Goal: Task Accomplishment & Management: Complete application form

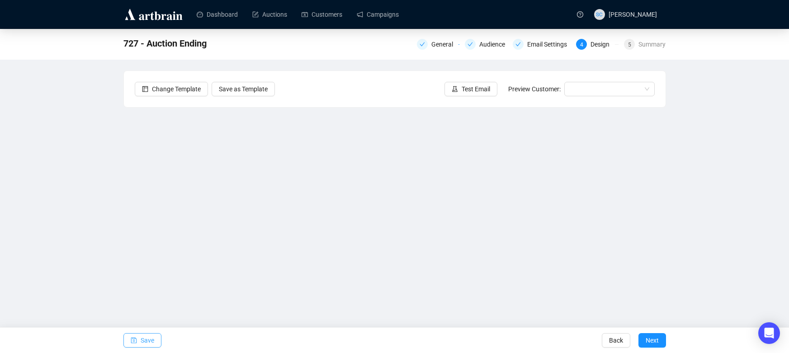
click at [133, 343] on icon "save" at bounding box center [134, 340] width 6 height 6
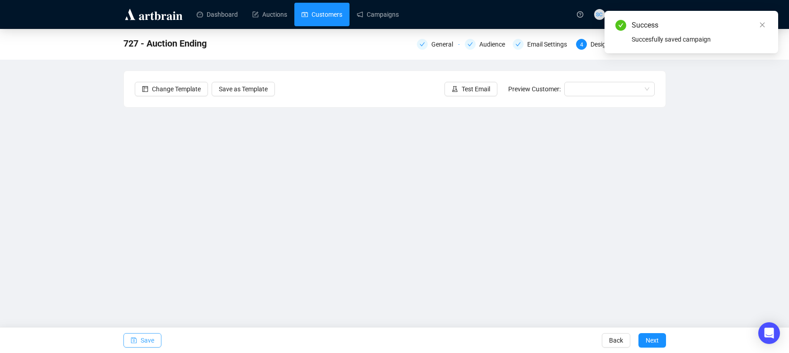
click at [321, 9] on link "Customers" at bounding box center [321, 15] width 41 height 24
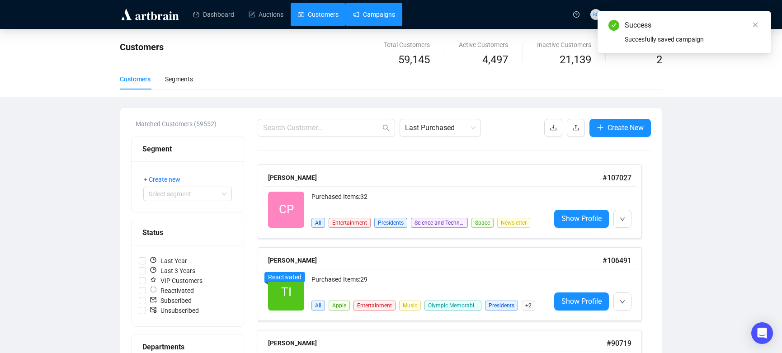
click at [379, 14] on link "Campaigns" at bounding box center [374, 15] width 42 height 24
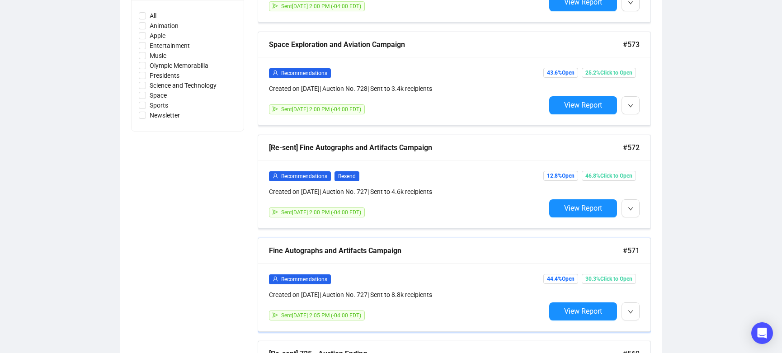
scroll to position [436, 0]
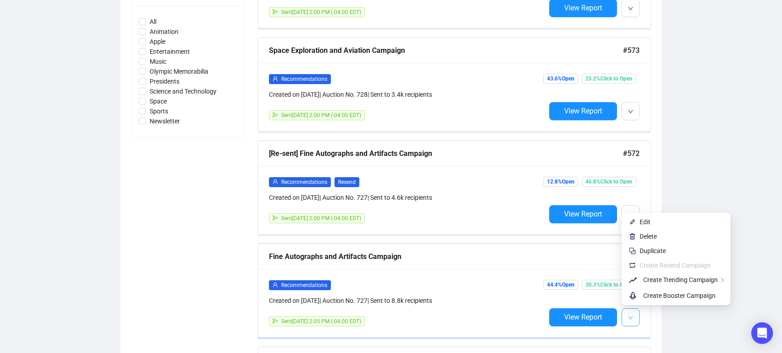
click at [632, 308] on button "button" at bounding box center [630, 317] width 18 height 18
click at [632, 309] on button "button" at bounding box center [630, 317] width 18 height 18
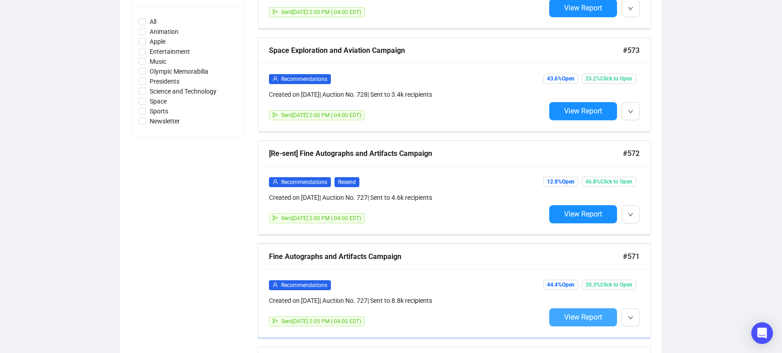
click at [596, 313] on span "View Report" at bounding box center [583, 317] width 38 height 9
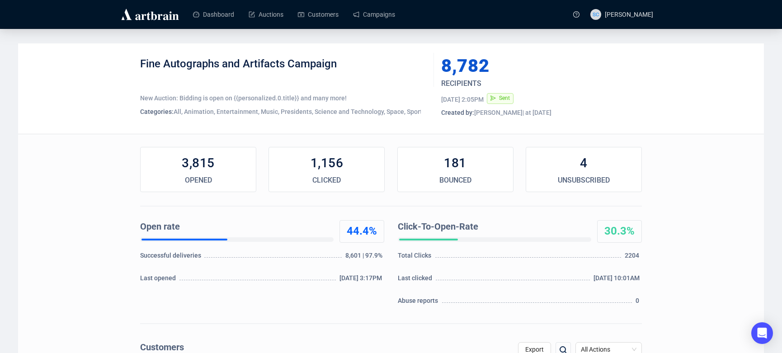
scroll to position [196, 0]
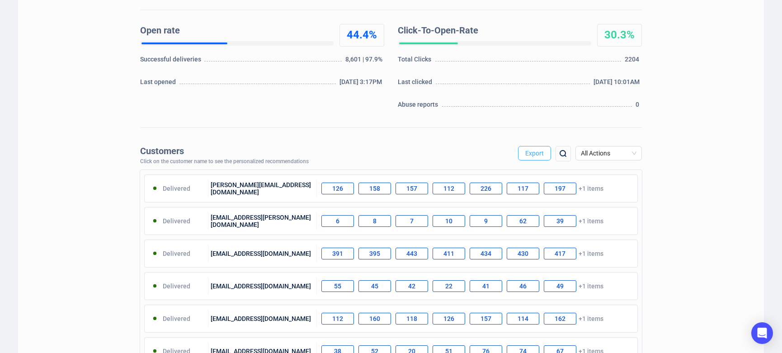
click at [531, 156] on span "Export" at bounding box center [534, 153] width 19 height 7
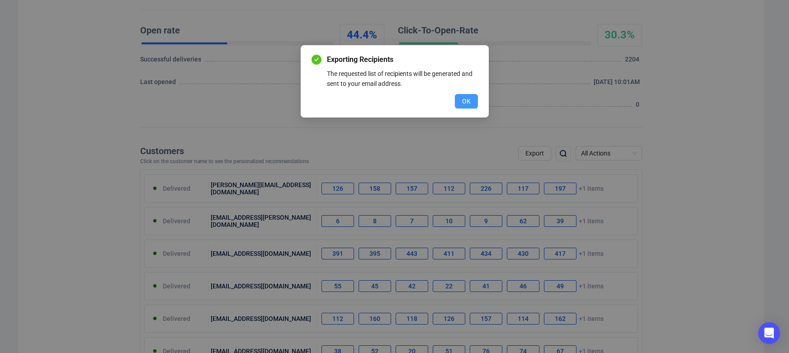
click at [470, 101] on button "OK" at bounding box center [466, 101] width 23 height 14
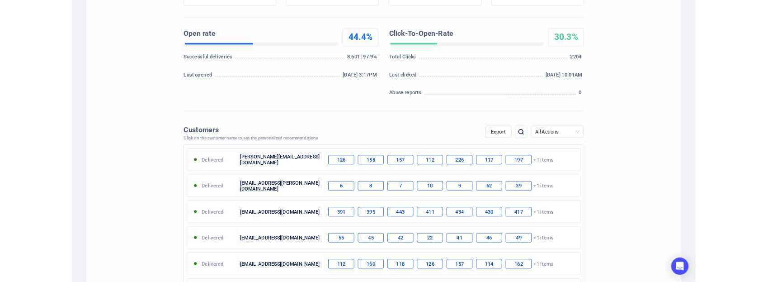
scroll to position [0, 0]
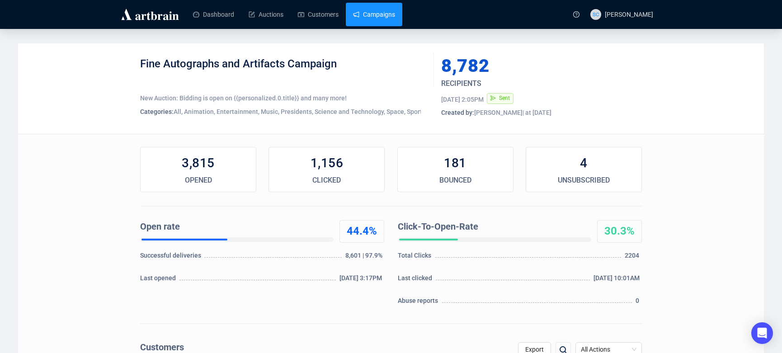
click at [387, 19] on link "Campaigns" at bounding box center [374, 15] width 42 height 24
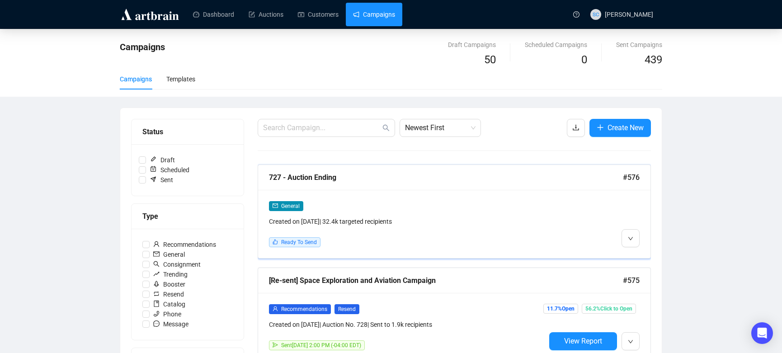
click at [415, 185] on div "727 - Auction Ending #576" at bounding box center [454, 177] width 392 height 25
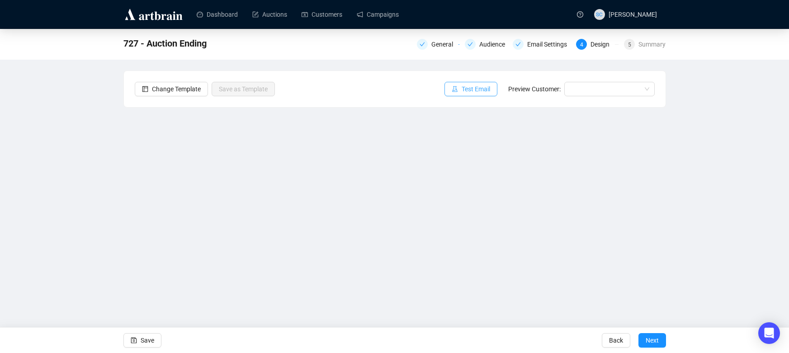
click at [452, 91] on icon "experiment" at bounding box center [454, 89] width 6 height 6
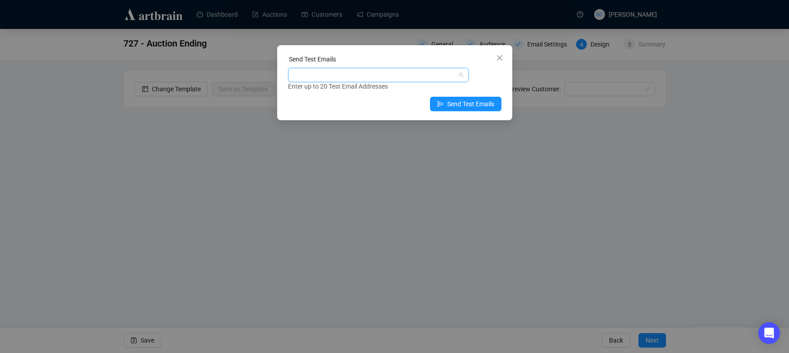
click at [420, 78] on div at bounding box center [374, 75] width 168 height 13
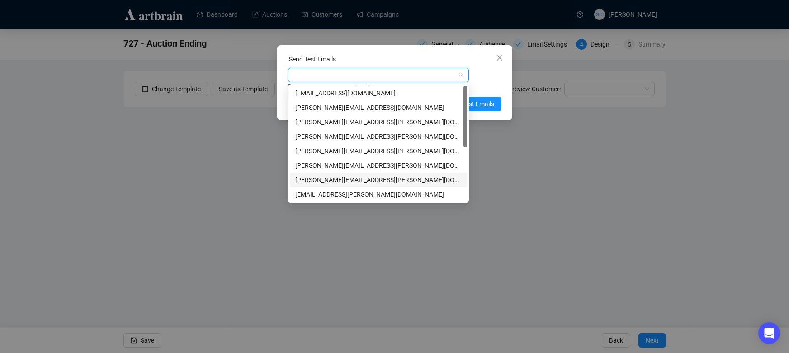
type input "s"
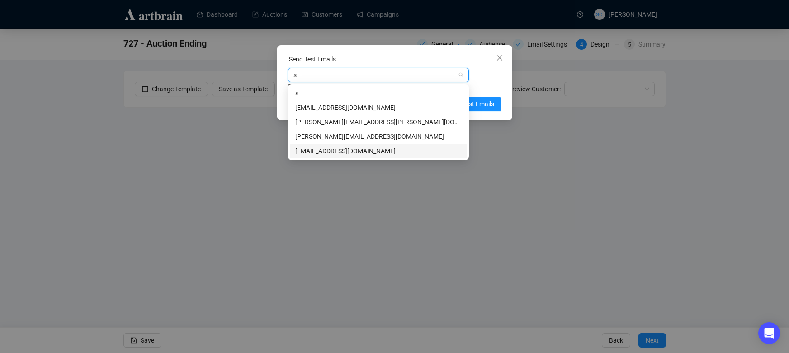
click at [358, 152] on div "[EMAIL_ADDRESS][DOMAIN_NAME]" at bounding box center [378, 151] width 166 height 10
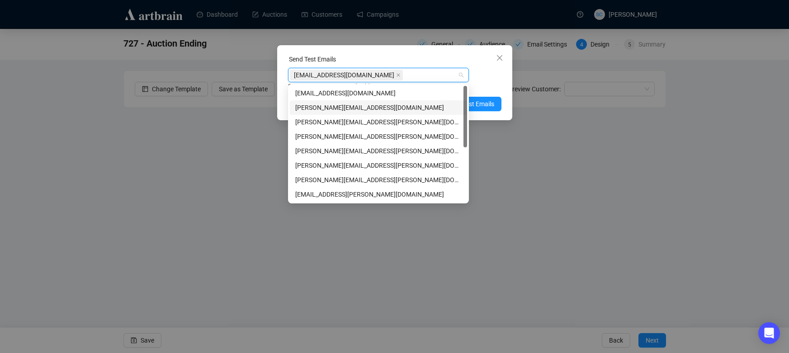
click at [489, 94] on div "Send Test Emails [EMAIL_ADDRESS][DOMAIN_NAME] Enter up to 20 Test Email Address…" at bounding box center [394, 82] width 235 height 75
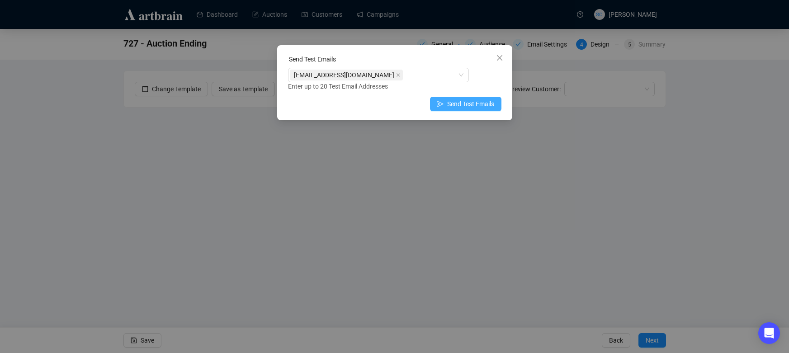
click at [483, 103] on span "Send Test Emails" at bounding box center [470, 104] width 47 height 10
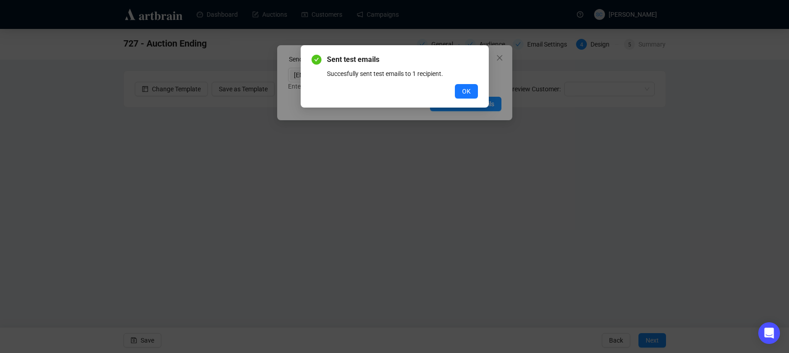
click at [471, 86] on button "OK" at bounding box center [466, 91] width 23 height 14
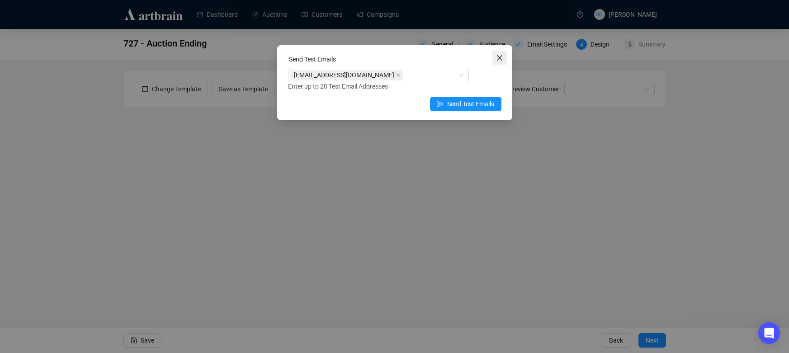
click at [503, 59] on icon "close" at bounding box center [499, 57] width 7 height 7
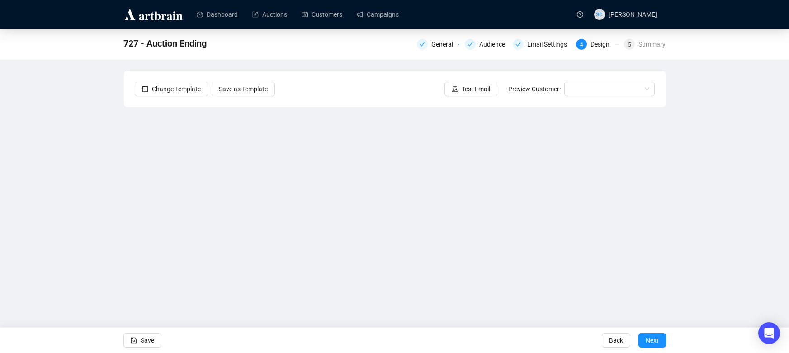
click at [137, 348] on div "Save" at bounding box center [142, 340] width 38 height 25
click at [152, 339] on span "Save" at bounding box center [148, 340] width 14 height 25
click at [149, 336] on span "Save" at bounding box center [148, 340] width 14 height 25
click at [139, 339] on button "Save" at bounding box center [142, 340] width 38 height 14
click at [446, 90] on button "Test Email" at bounding box center [470, 89] width 53 height 14
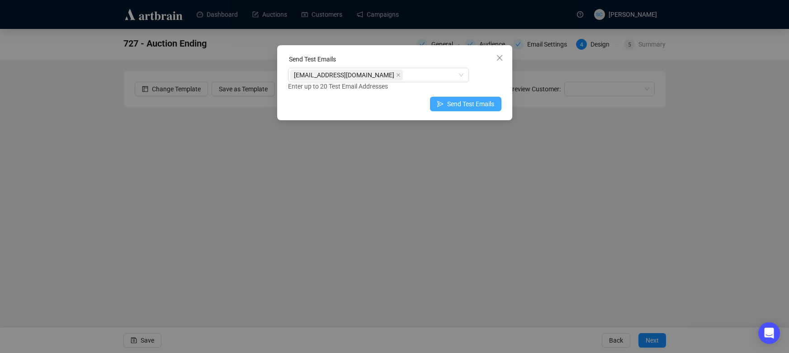
click at [450, 104] on span "Send Test Emails" at bounding box center [470, 104] width 47 height 10
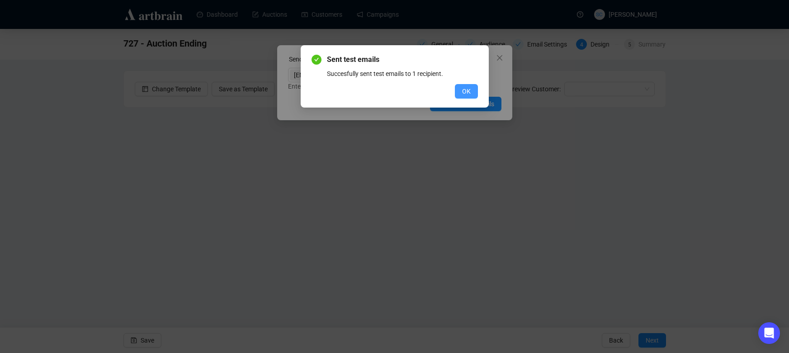
click at [469, 90] on span "OK" at bounding box center [466, 91] width 9 height 10
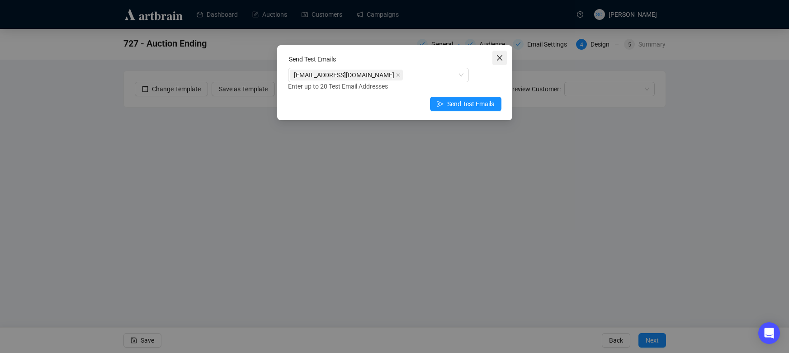
click at [495, 59] on span "Close" at bounding box center [499, 57] width 14 height 7
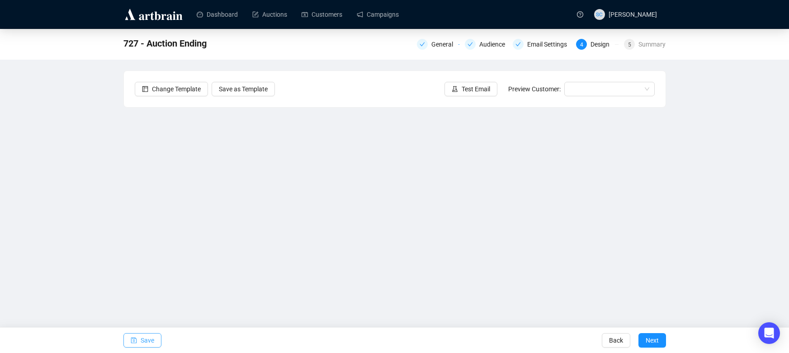
click at [144, 343] on span "Save" at bounding box center [148, 340] width 14 height 25
click at [148, 341] on span "Save" at bounding box center [148, 340] width 14 height 25
click at [133, 341] on icon "save" at bounding box center [134, 340] width 6 height 6
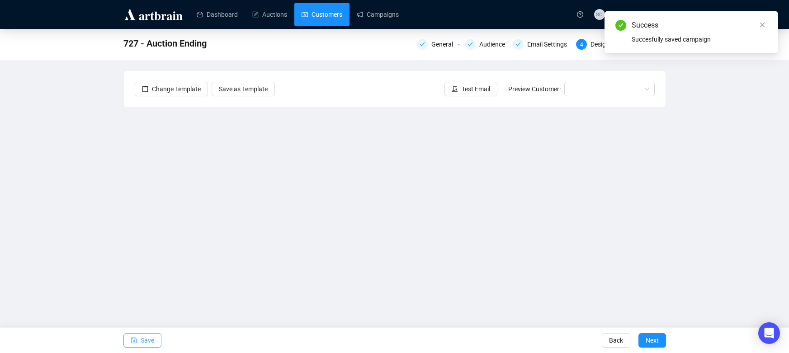
click at [329, 23] on link "Customers" at bounding box center [321, 15] width 41 height 24
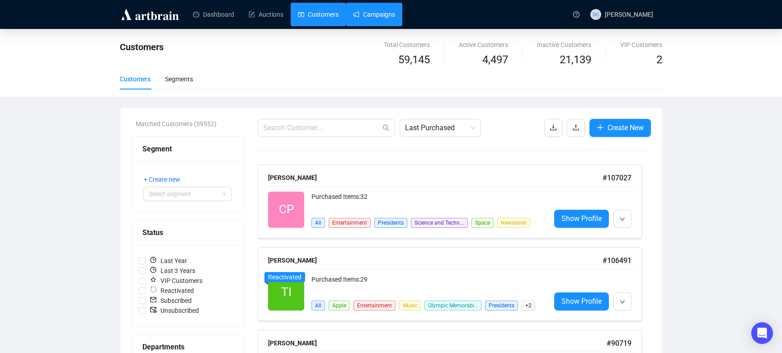
click at [390, 17] on link "Campaigns" at bounding box center [374, 15] width 42 height 24
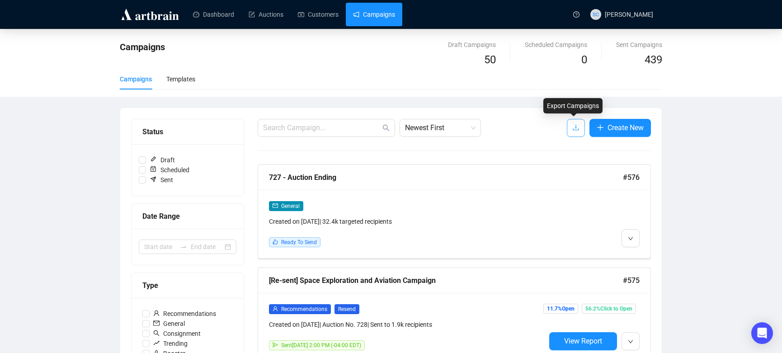
click at [573, 131] on icon "download" at bounding box center [575, 127] width 7 height 7
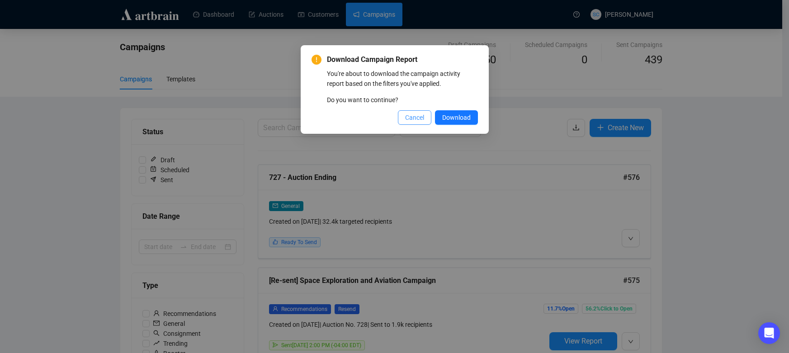
click at [418, 118] on span "Cancel" at bounding box center [414, 118] width 19 height 10
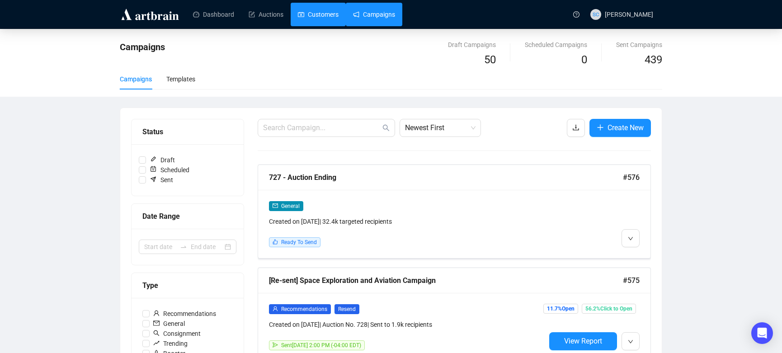
click at [320, 15] on link "Customers" at bounding box center [318, 15] width 41 height 24
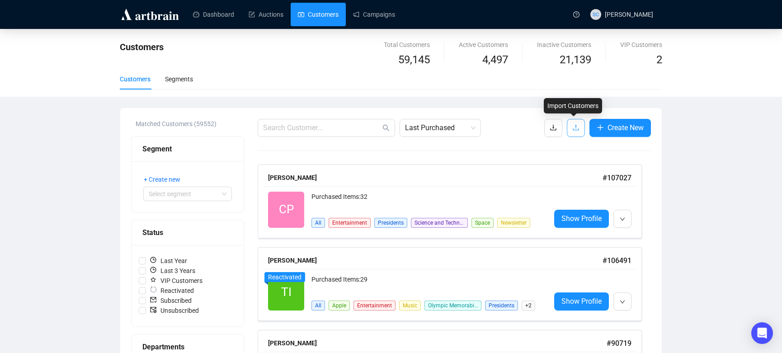
click at [572, 126] on icon "upload" at bounding box center [575, 127] width 7 height 7
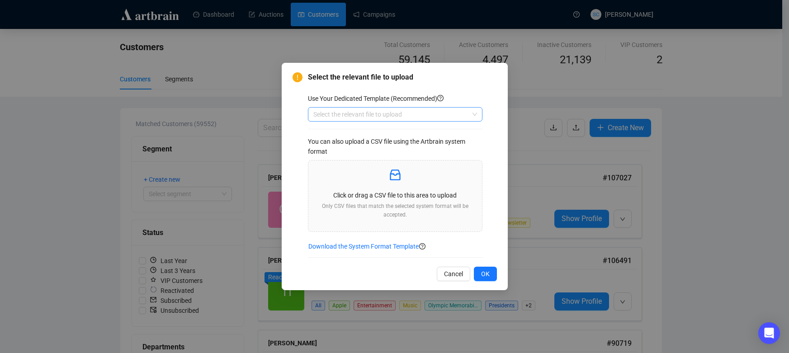
click at [446, 116] on input "search" at bounding box center [390, 115] width 155 height 14
click at [442, 129] on div "Customers" at bounding box center [395, 132] width 160 height 10
click at [416, 176] on p at bounding box center [394, 175] width 159 height 15
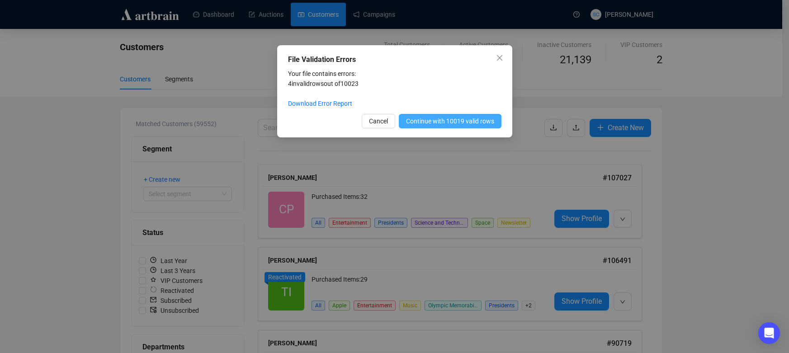
click at [417, 121] on span "Continue with 10019 valid rows" at bounding box center [450, 121] width 88 height 10
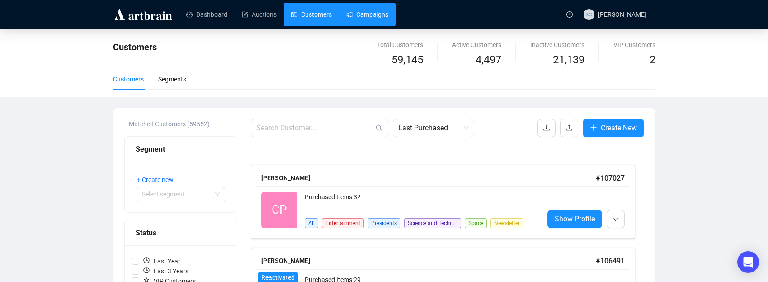
click at [355, 16] on link "Campaigns" at bounding box center [367, 15] width 42 height 24
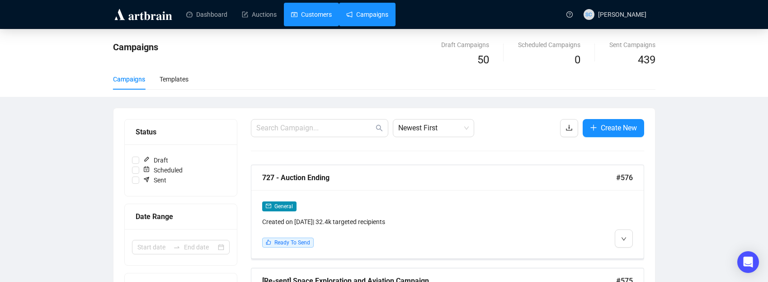
click at [322, 14] on link "Customers" at bounding box center [311, 15] width 41 height 24
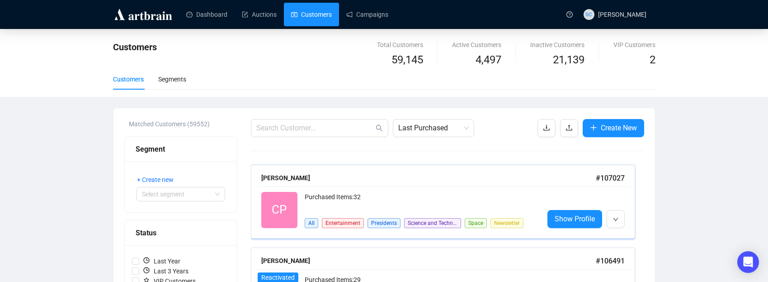
scroll to position [6, 0]
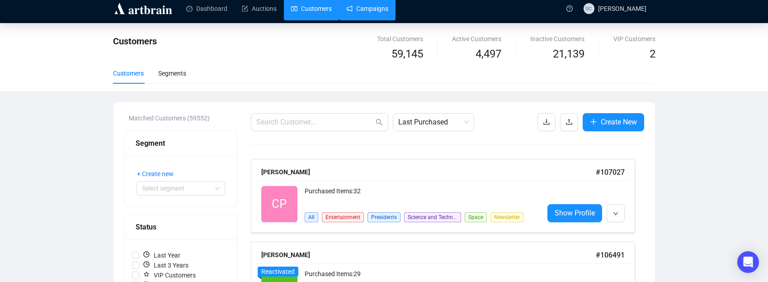
click at [377, 9] on link "Campaigns" at bounding box center [367, 9] width 42 height 24
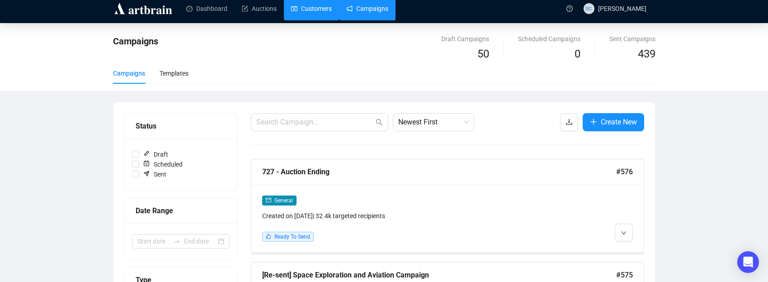
click at [326, 9] on link "Customers" at bounding box center [311, 9] width 41 height 24
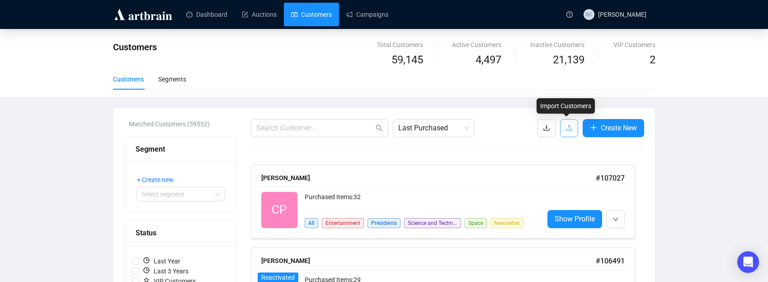
click at [561, 125] on button "button" at bounding box center [569, 128] width 18 height 18
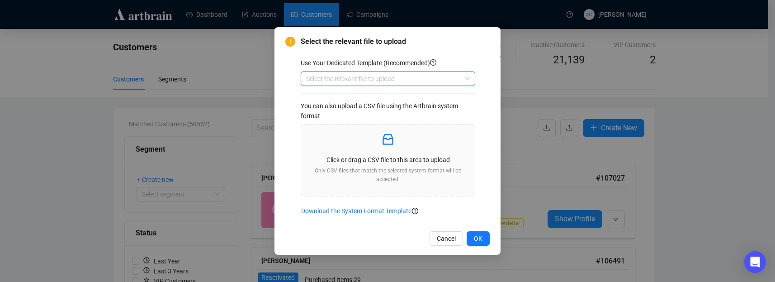
click at [400, 75] on input "search" at bounding box center [383, 79] width 155 height 14
click at [394, 95] on div "Customers" at bounding box center [388, 97] width 160 height 10
click at [392, 142] on icon "inbox" at bounding box center [387, 139] width 10 height 11
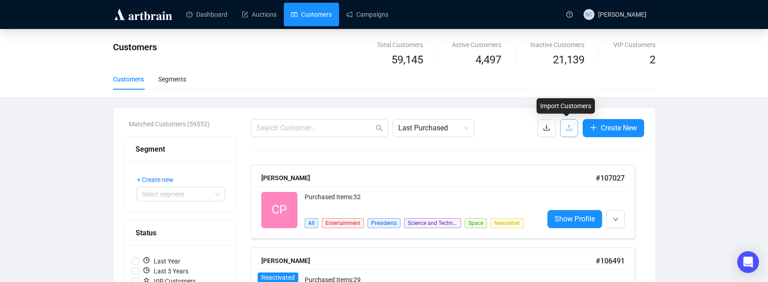
click at [565, 126] on icon "upload" at bounding box center [568, 127] width 7 height 7
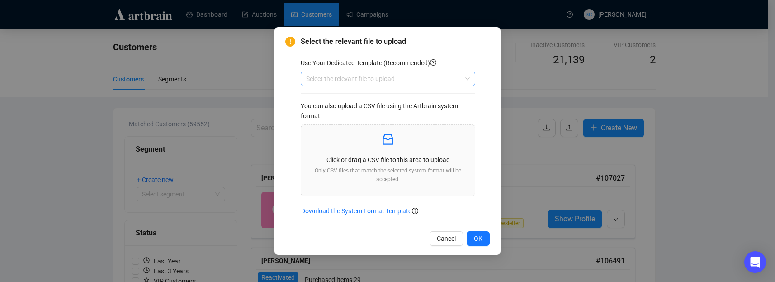
click at [407, 83] on input "search" at bounding box center [383, 79] width 155 height 14
click at [405, 98] on div "Customers" at bounding box center [388, 97] width 160 height 10
click at [401, 147] on div "Click or drag a CSV file to this area to upload Only CSV files that match the s…" at bounding box center [387, 160] width 159 height 57
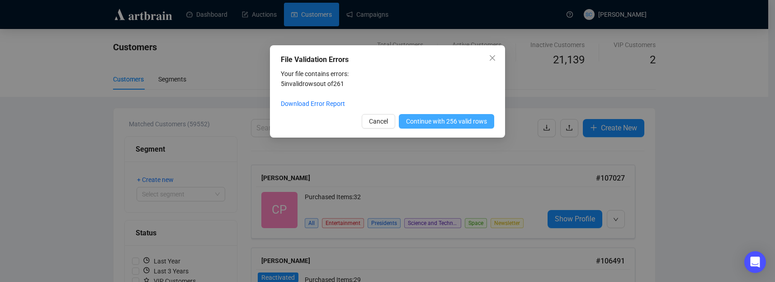
click at [452, 118] on span "Continue with 256 valid rows" at bounding box center [446, 121] width 81 height 10
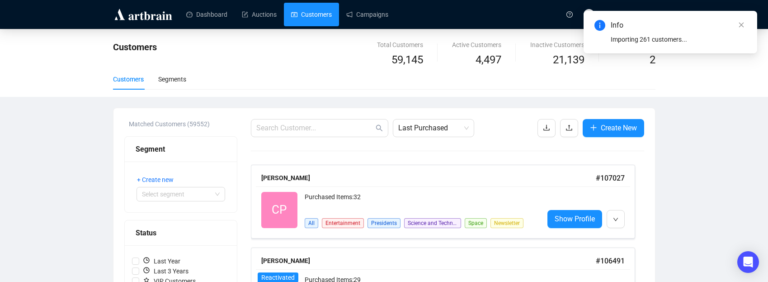
click at [369, 28] on header "Dashboard Auctions Customers Campaigns SC [PERSON_NAME]" at bounding box center [384, 14] width 768 height 29
click at [374, 19] on link "Campaigns" at bounding box center [367, 15] width 42 height 24
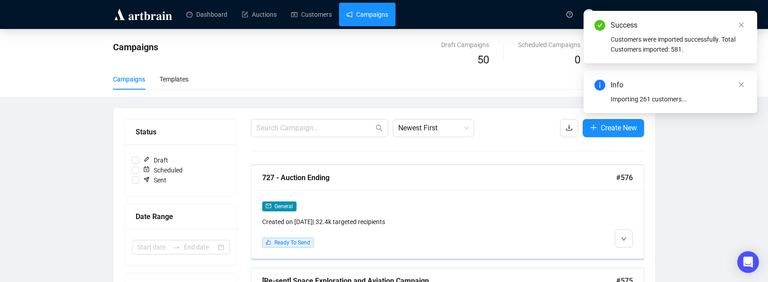
click at [425, 205] on div "General" at bounding box center [400, 206] width 277 height 10
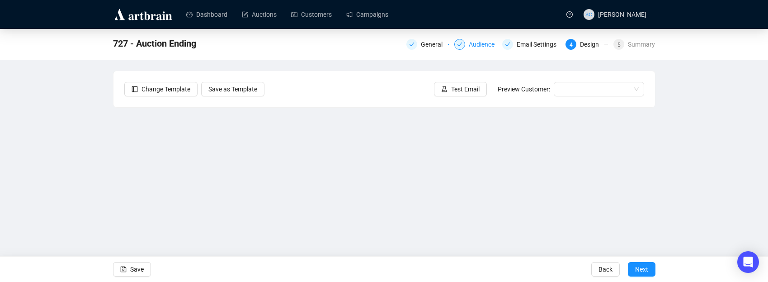
click at [474, 43] on div "Audience" at bounding box center [484, 44] width 31 height 11
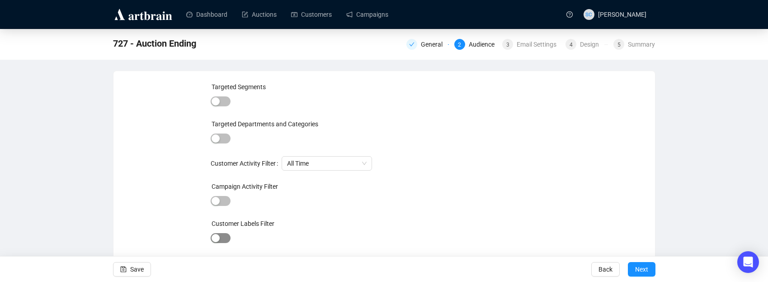
click at [220, 240] on span "button" at bounding box center [221, 238] width 20 height 10
click at [304, 237] on div at bounding box center [359, 239] width 122 height 13
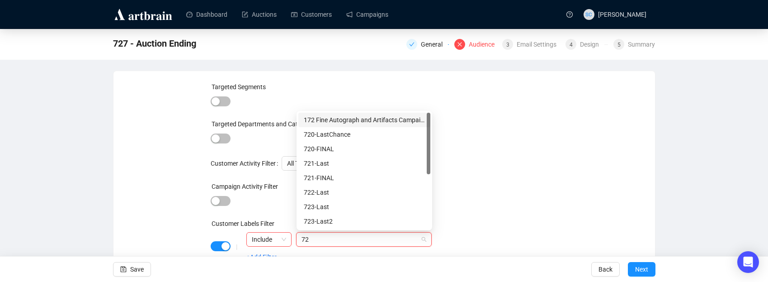
type input "727"
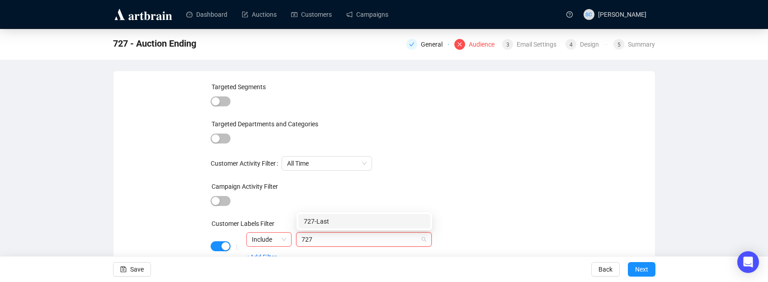
click at [318, 217] on div "727-Last" at bounding box center [364, 221] width 121 height 10
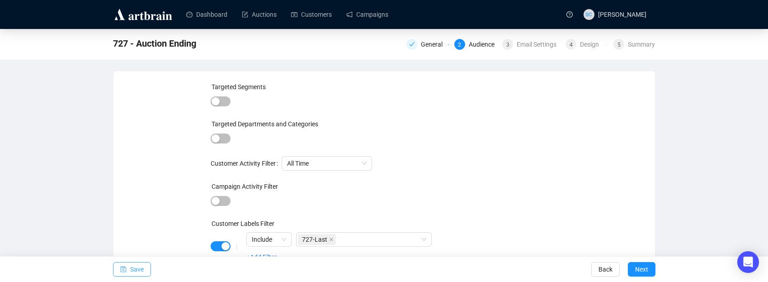
click at [122, 268] on icon "save" at bounding box center [123, 269] width 6 height 6
click at [131, 271] on span "Save" at bounding box center [137, 268] width 14 height 25
click at [575, 45] on div "4 Design" at bounding box center [586, 44] width 42 height 11
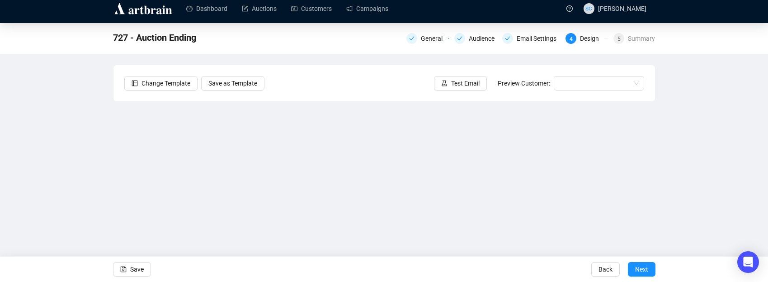
scroll to position [12, 0]
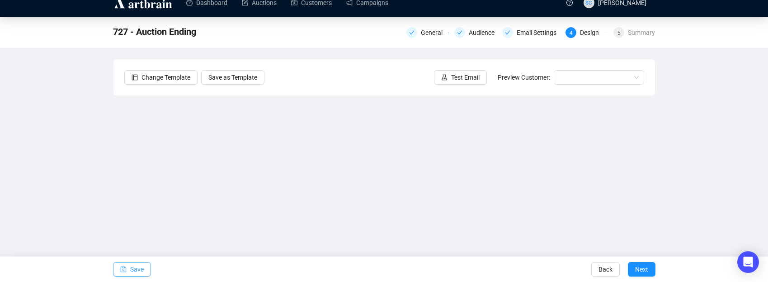
click at [148, 269] on button "Save" at bounding box center [132, 269] width 38 height 14
click at [124, 271] on icon "save" at bounding box center [123, 269] width 6 height 6
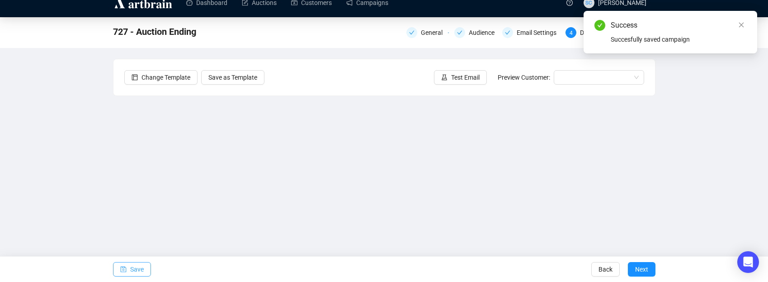
click at [140, 272] on span "Save" at bounding box center [137, 268] width 14 height 25
click at [641, 273] on span "Next" at bounding box center [641, 268] width 13 height 25
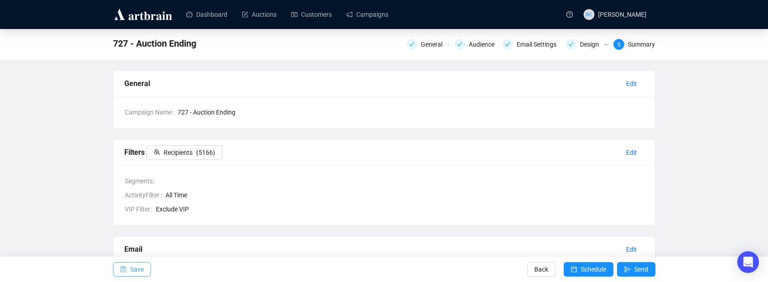
click at [141, 269] on span "Save" at bounding box center [137, 268] width 14 height 25
click at [195, 150] on button "Recipients ( 5166 )" at bounding box center [184, 152] width 76 height 14
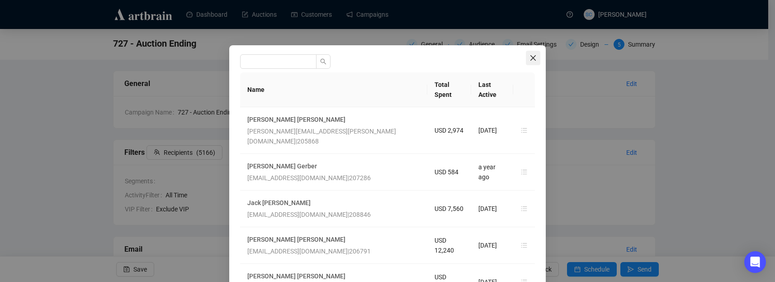
click at [530, 57] on icon "close" at bounding box center [532, 57] width 5 height 5
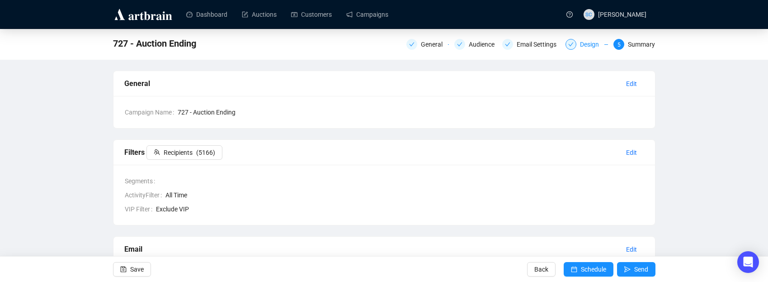
click at [582, 42] on div "Design" at bounding box center [592, 44] width 24 height 11
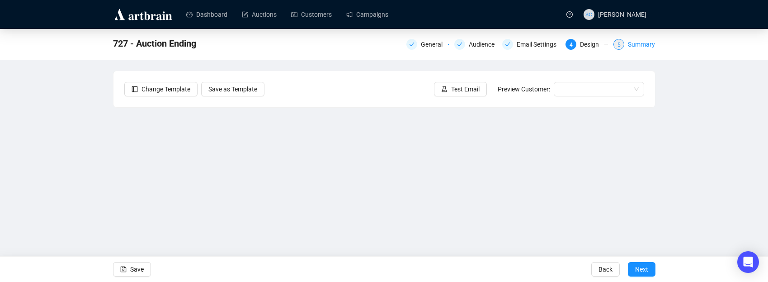
click at [641, 43] on div "Summary" at bounding box center [641, 44] width 27 height 11
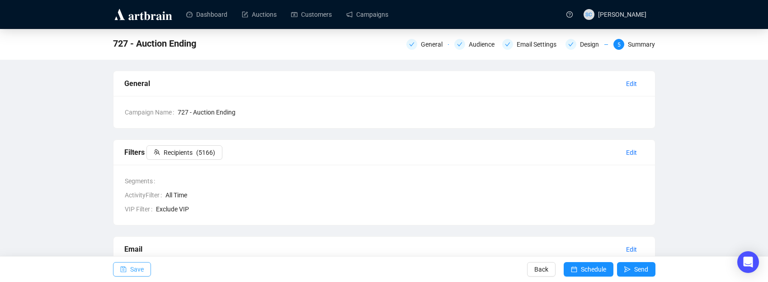
click at [138, 269] on span "Save" at bounding box center [137, 268] width 14 height 25
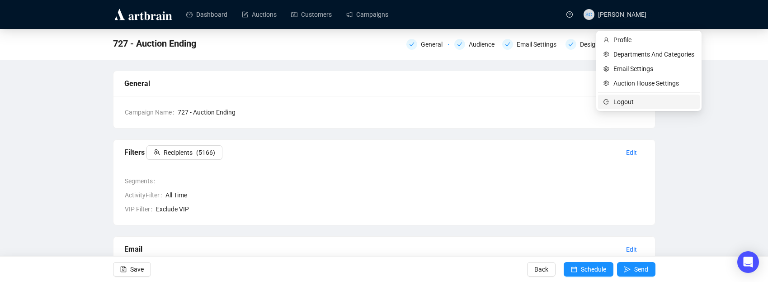
click at [615, 104] on span "Logout" at bounding box center [653, 102] width 81 height 10
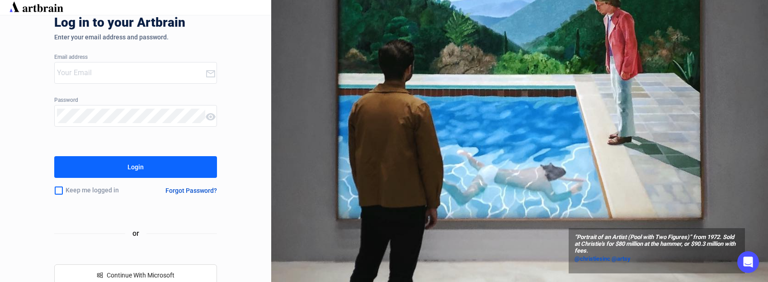
type input "[EMAIL_ADDRESS][DOMAIN_NAME]"
click at [92, 165] on button "Login" at bounding box center [135, 167] width 163 height 22
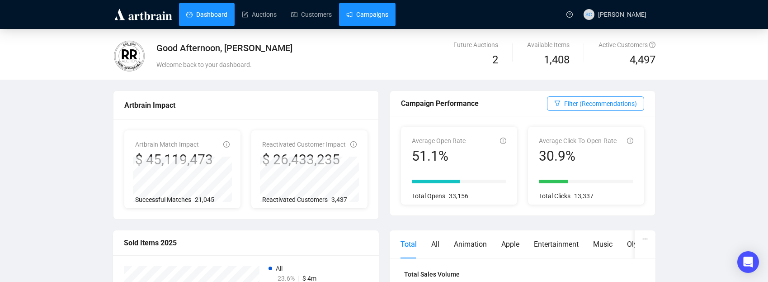
click at [388, 15] on link "Campaigns" at bounding box center [367, 15] width 42 height 24
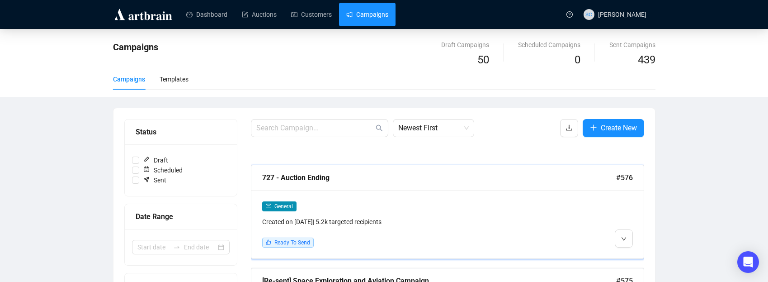
click at [416, 181] on div "727 - Auction Ending" at bounding box center [439, 177] width 354 height 11
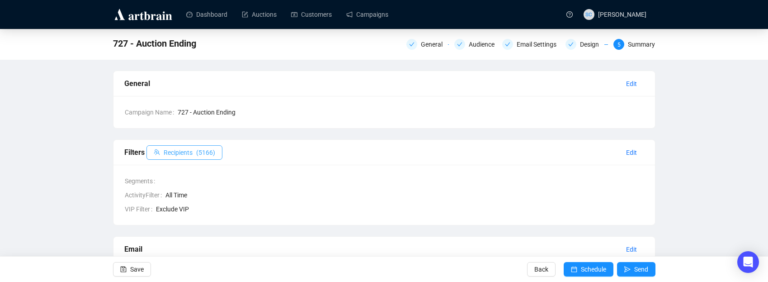
click at [193, 149] on span "Recipients" at bounding box center [178, 152] width 29 height 10
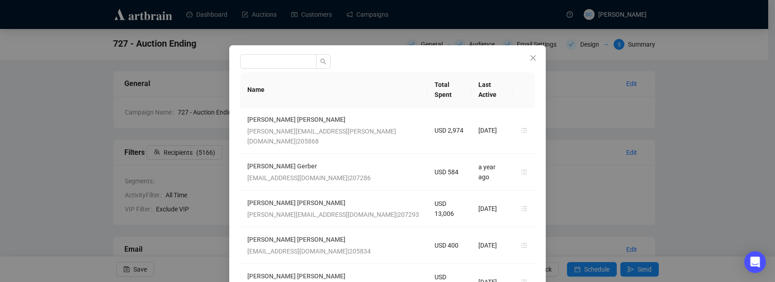
click at [526, 58] on span "Close" at bounding box center [533, 57] width 14 height 7
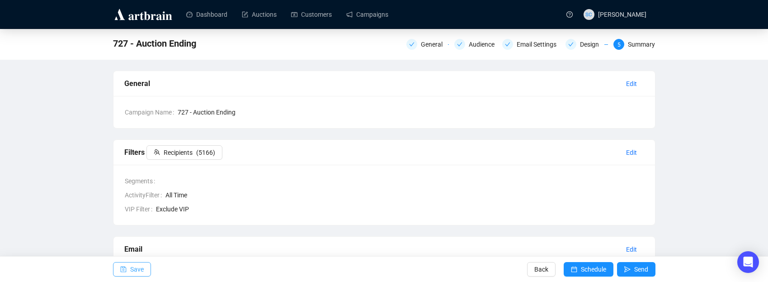
click at [142, 262] on span "Save" at bounding box center [137, 268] width 14 height 25
click at [332, 19] on link "Customers" at bounding box center [311, 15] width 41 height 24
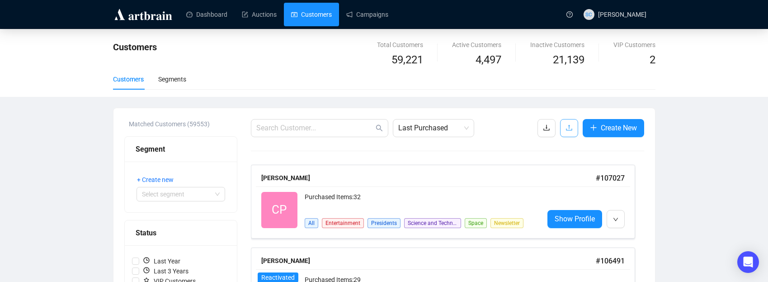
click at [570, 126] on button "button" at bounding box center [569, 128] width 18 height 18
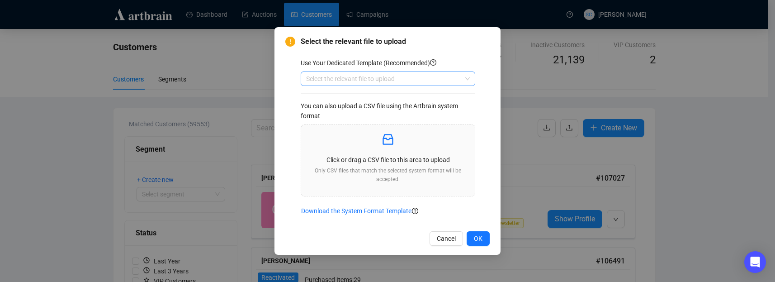
click at [440, 79] on input "search" at bounding box center [383, 79] width 155 height 14
click at [427, 95] on div "Customers" at bounding box center [388, 97] width 160 height 10
click at [414, 139] on p at bounding box center [387, 139] width 159 height 15
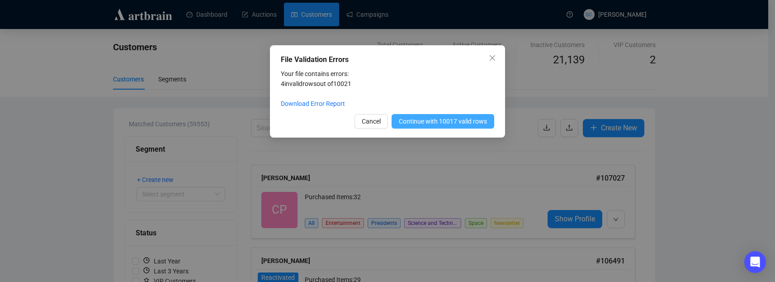
click at [443, 127] on button "Continue with 10017 valid rows" at bounding box center [442, 121] width 103 height 14
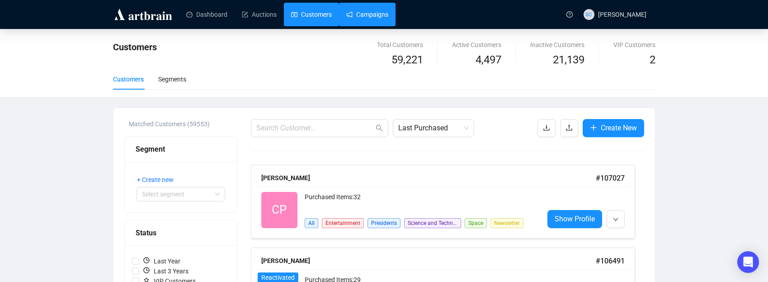
click at [387, 23] on link "Campaigns" at bounding box center [367, 15] width 42 height 24
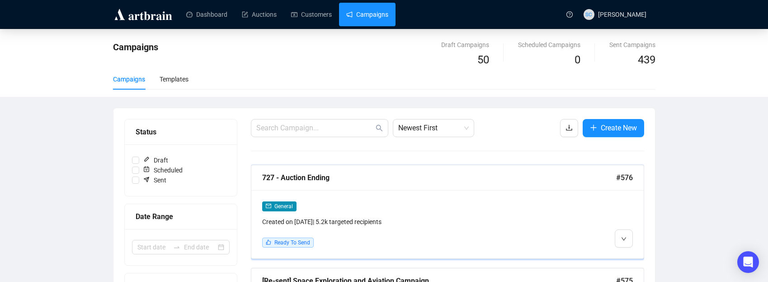
click at [382, 178] on div "727 - Auction Ending" at bounding box center [439, 177] width 354 height 11
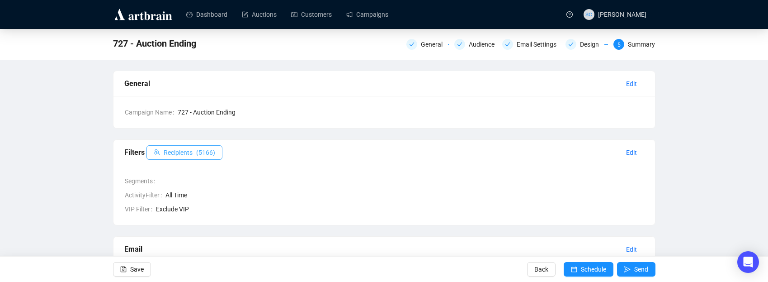
click at [202, 155] on span "( 5166 )" at bounding box center [205, 152] width 19 height 10
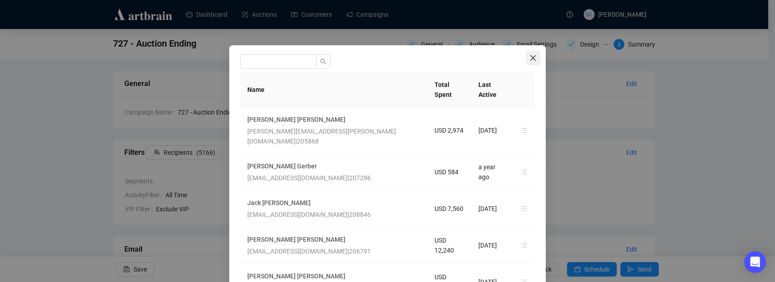
click at [526, 57] on span "Close" at bounding box center [533, 57] width 14 height 7
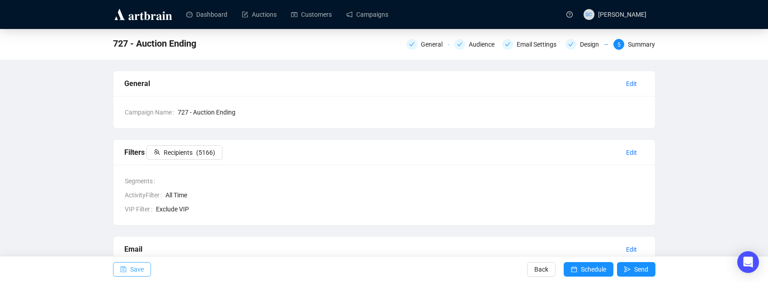
click at [119, 270] on button "Save" at bounding box center [132, 269] width 38 height 14
